Goal: Task Accomplishment & Management: Use online tool/utility

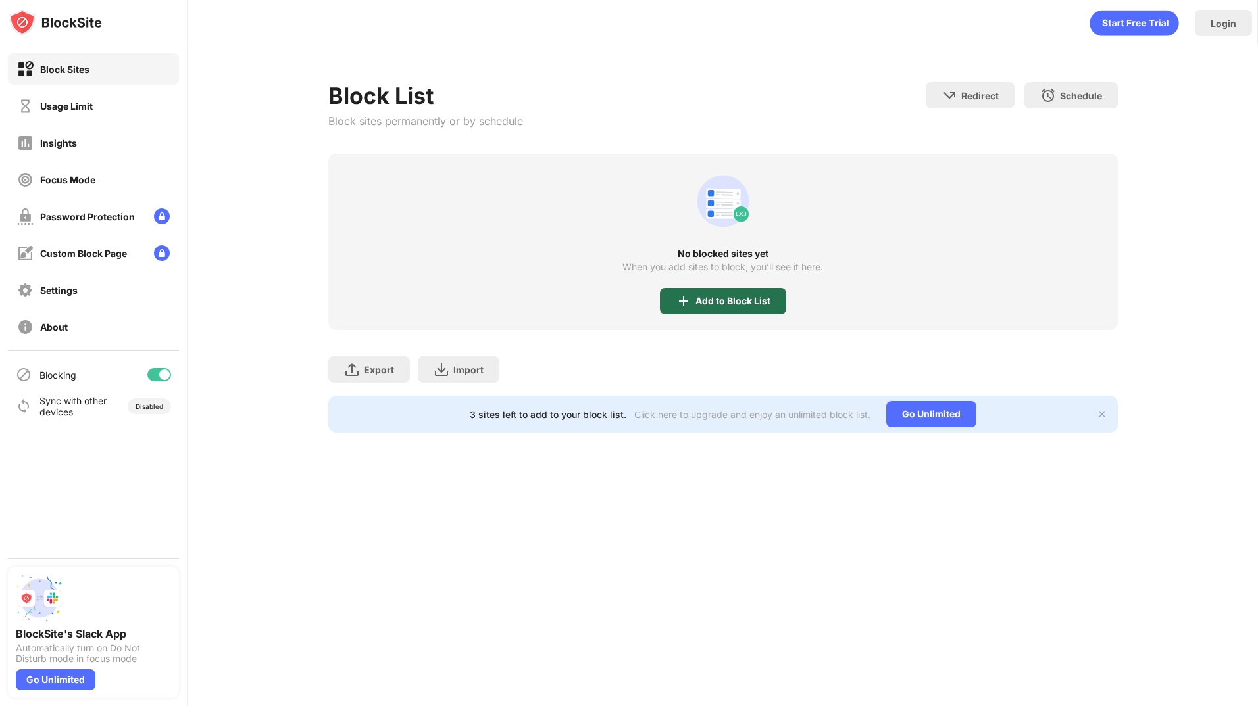
click at [746, 302] on div "Add to Block List" at bounding box center [732, 301] width 75 height 11
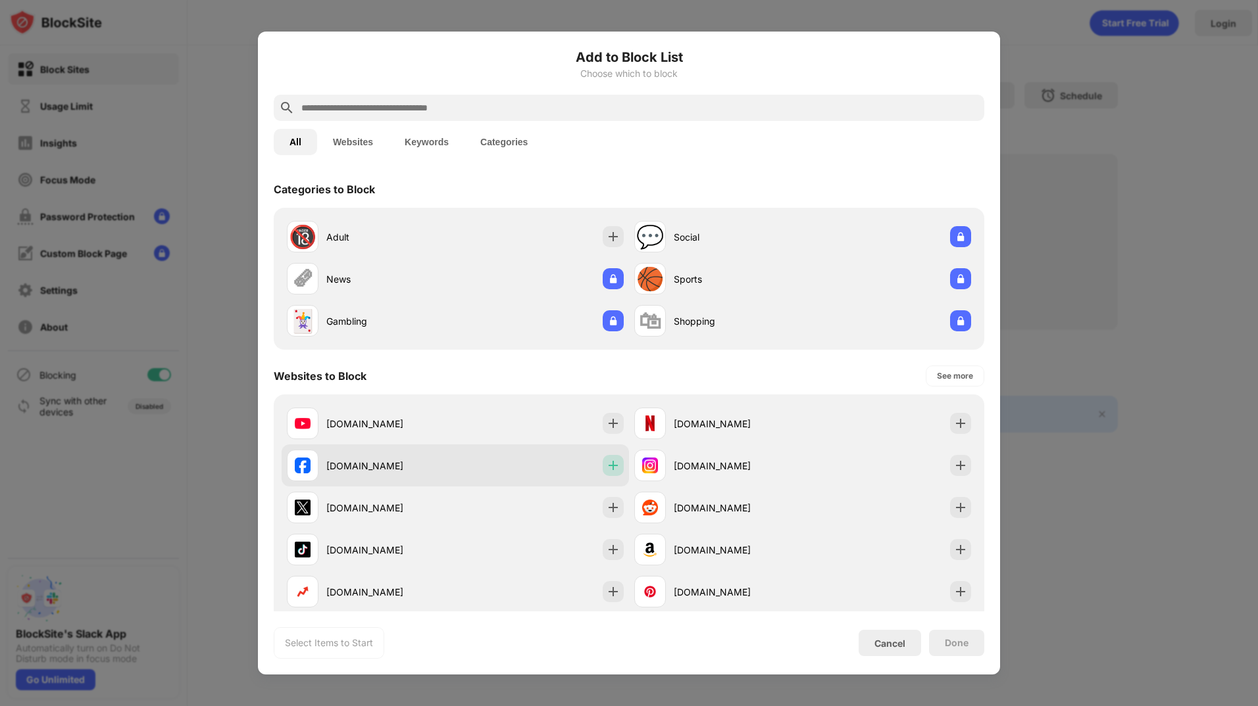
click at [614, 466] on img at bounding box center [612, 465] width 13 height 13
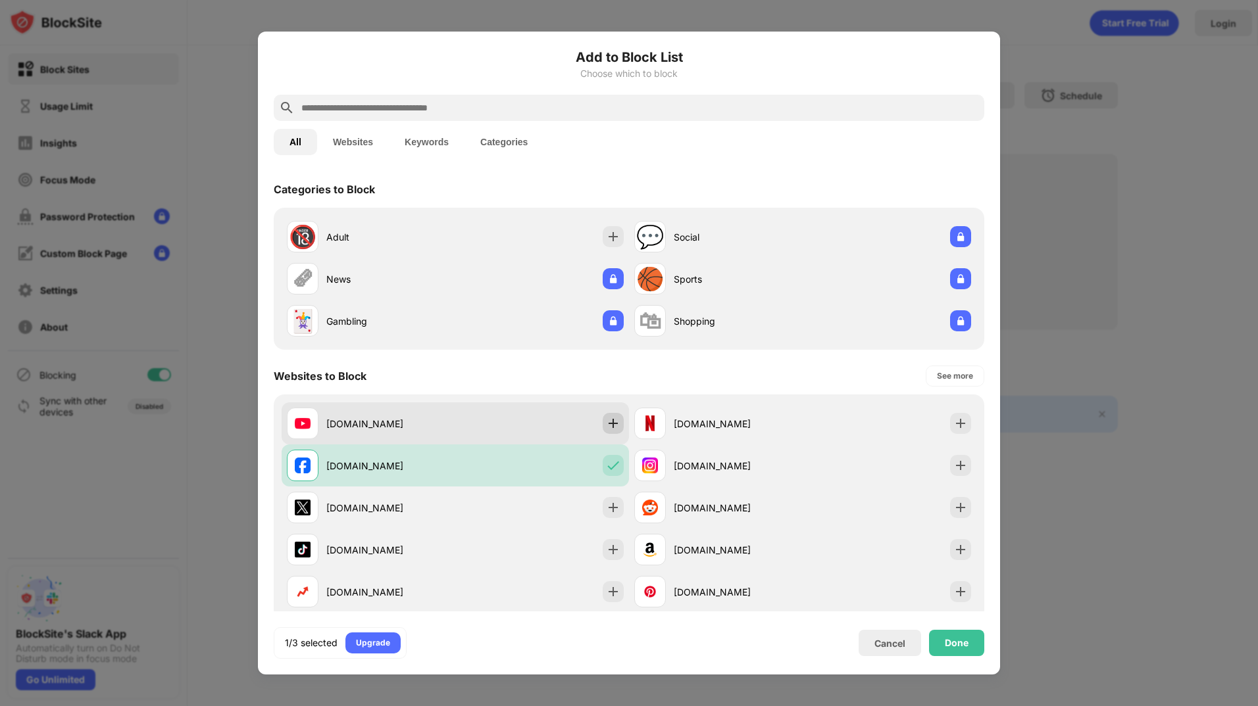
click at [609, 433] on div at bounding box center [612, 423] width 21 height 21
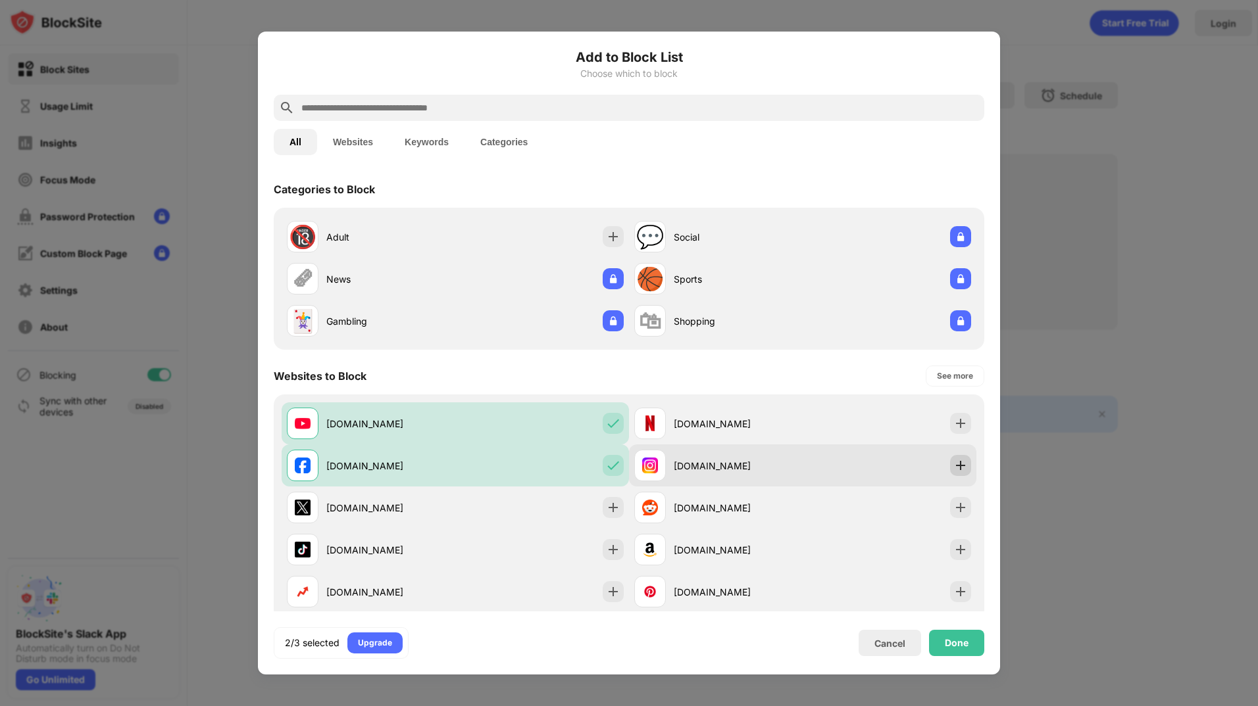
click at [954, 469] on img at bounding box center [960, 465] width 13 height 13
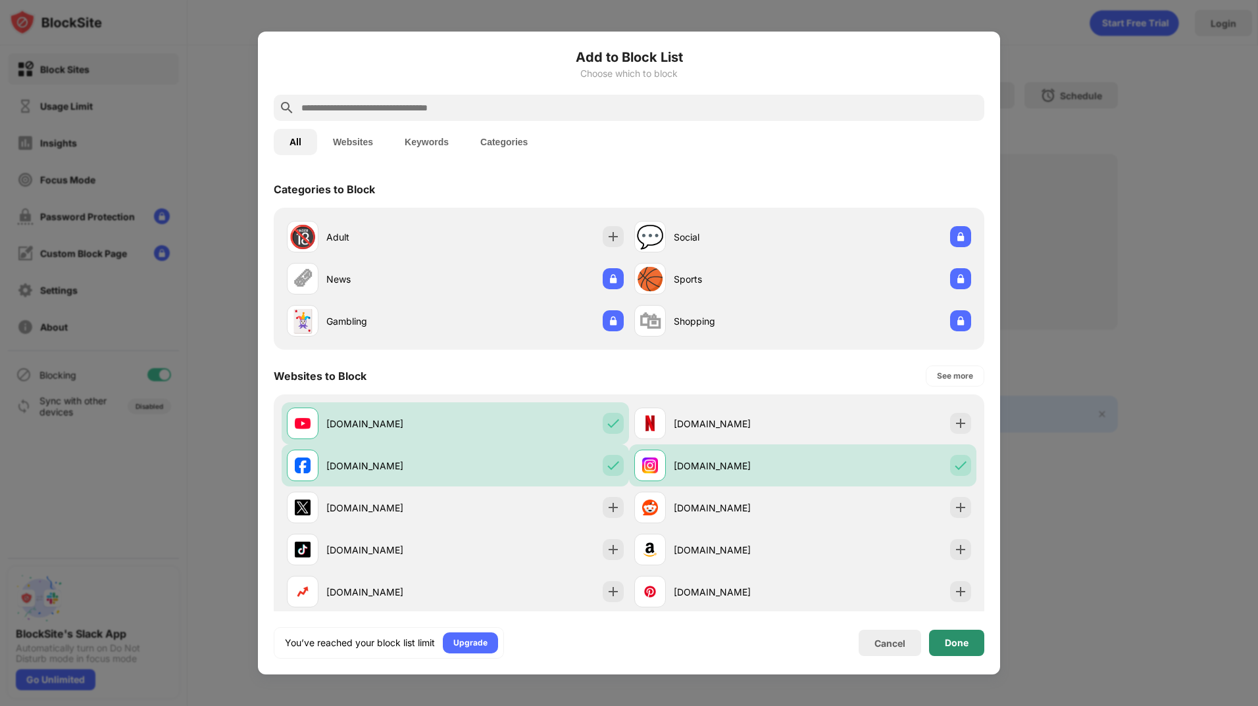
click at [952, 644] on div "Done" at bounding box center [957, 643] width 24 height 11
